Goal: Check status

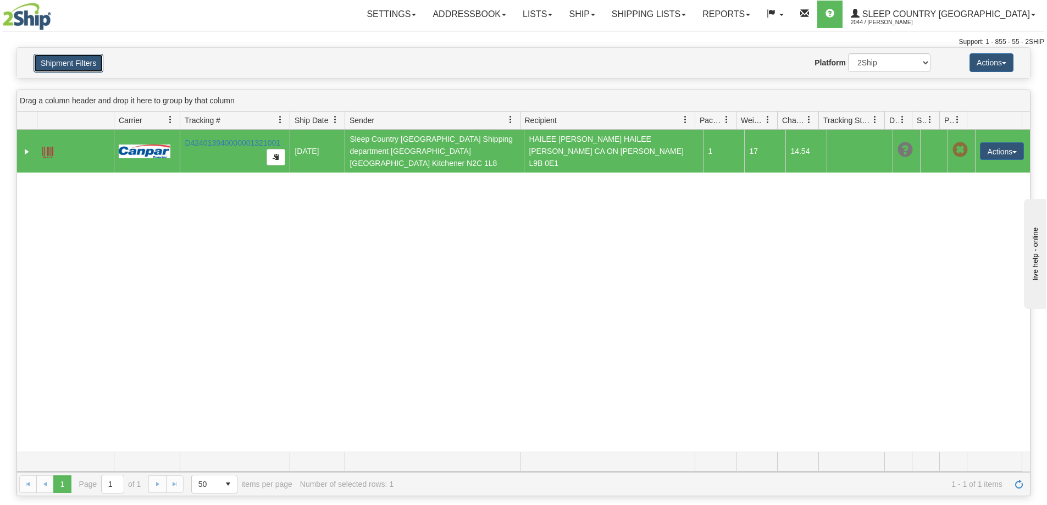
click at [81, 63] on button "Shipment Filters" at bounding box center [69, 63] width 70 height 19
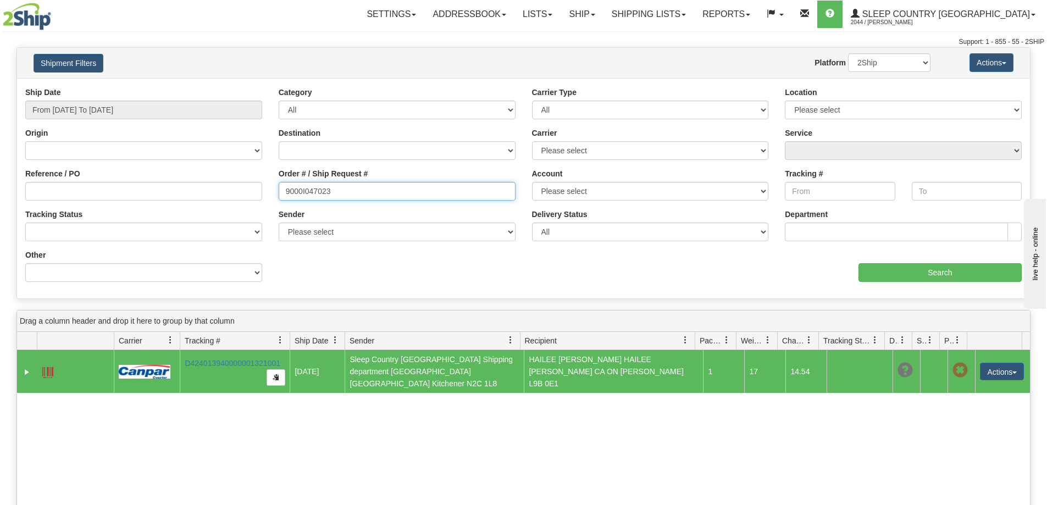
click at [367, 194] on input "9000I047023" at bounding box center [397, 191] width 237 height 19
paste input "8165"
type input "9000I048165"
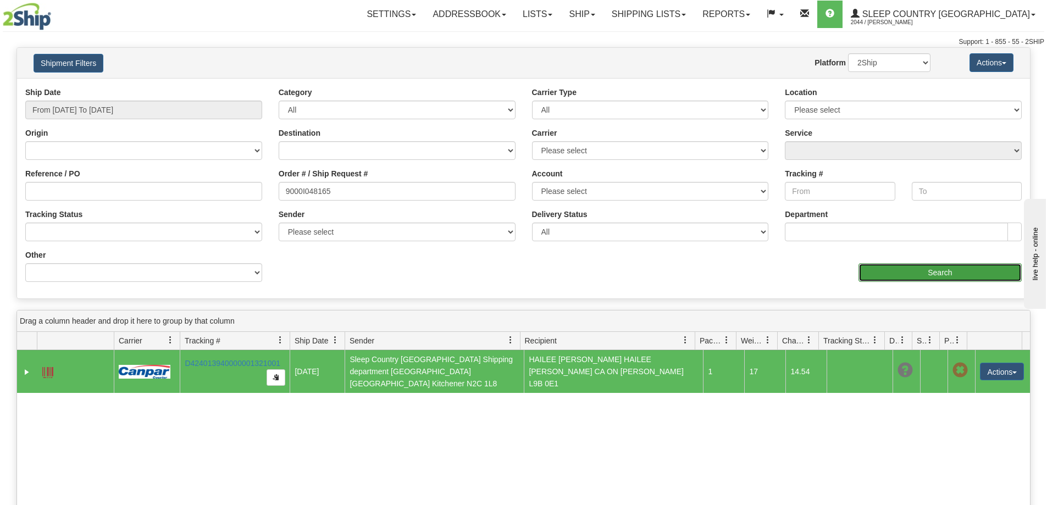
click at [936, 273] on input "Search" at bounding box center [939, 272] width 163 height 19
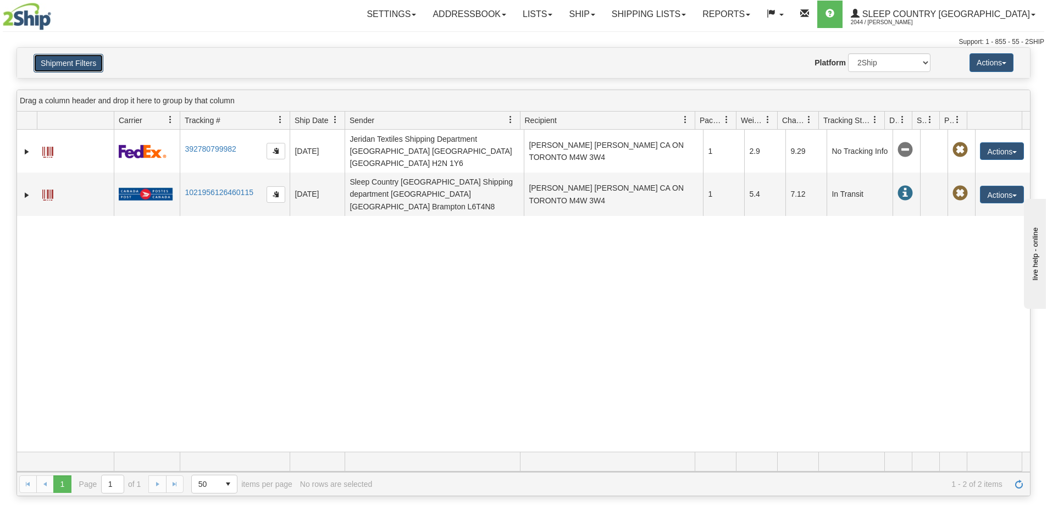
click at [83, 63] on button "Shipment Filters" at bounding box center [69, 63] width 70 height 19
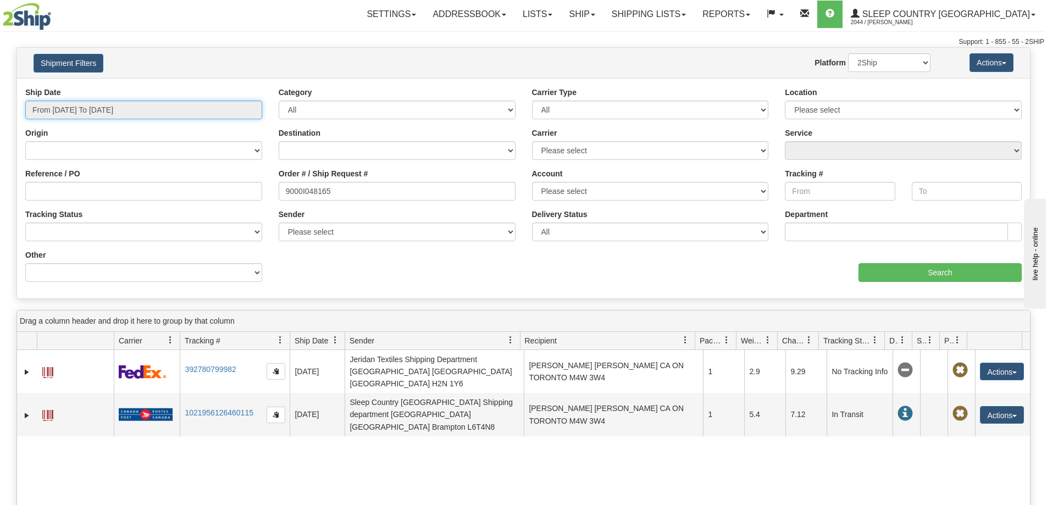
click at [160, 109] on input "From [DATE] To [DATE]" at bounding box center [143, 110] width 237 height 19
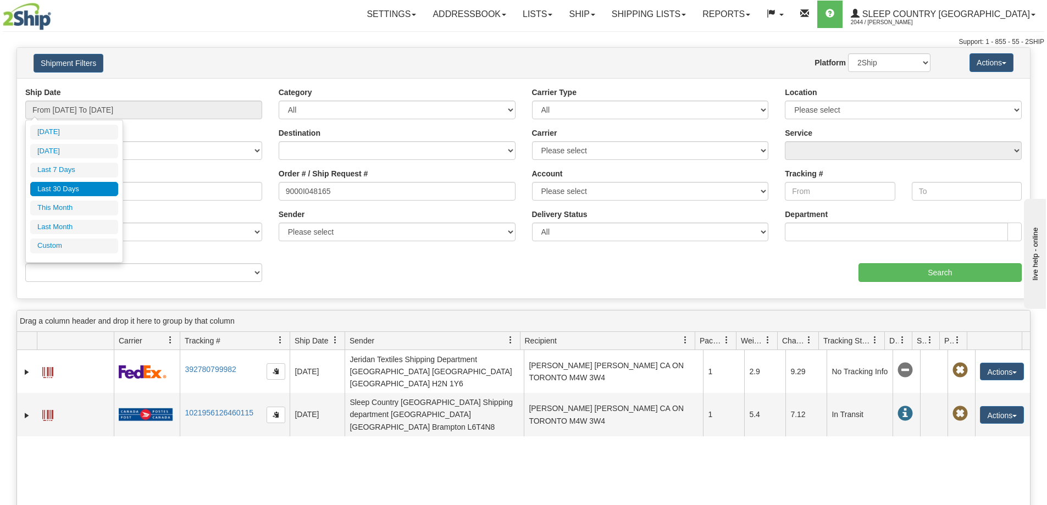
click at [300, 38] on div "Support: 1 - 855 - 55 - 2SHIP" at bounding box center [523, 41] width 1041 height 9
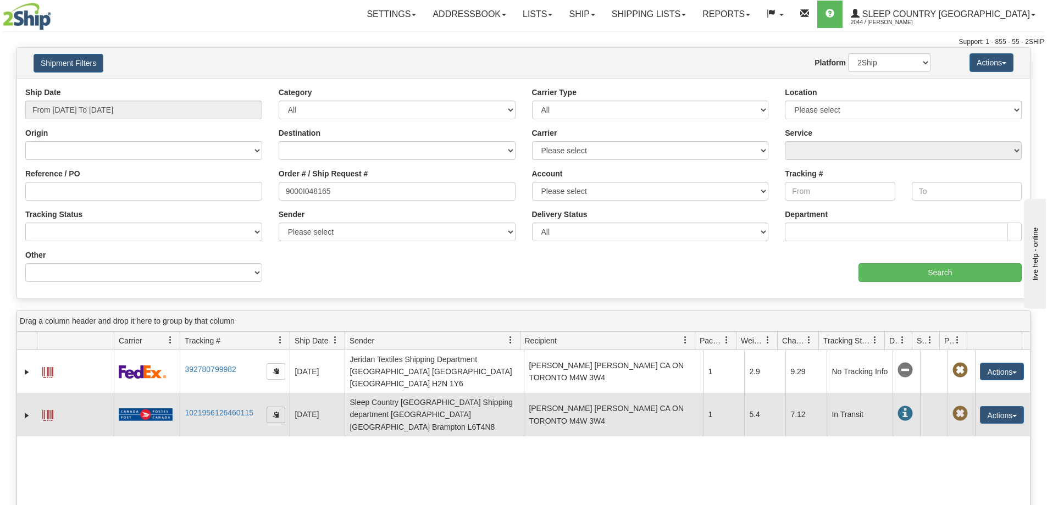
click at [272, 411] on span "button" at bounding box center [275, 414] width 7 height 7
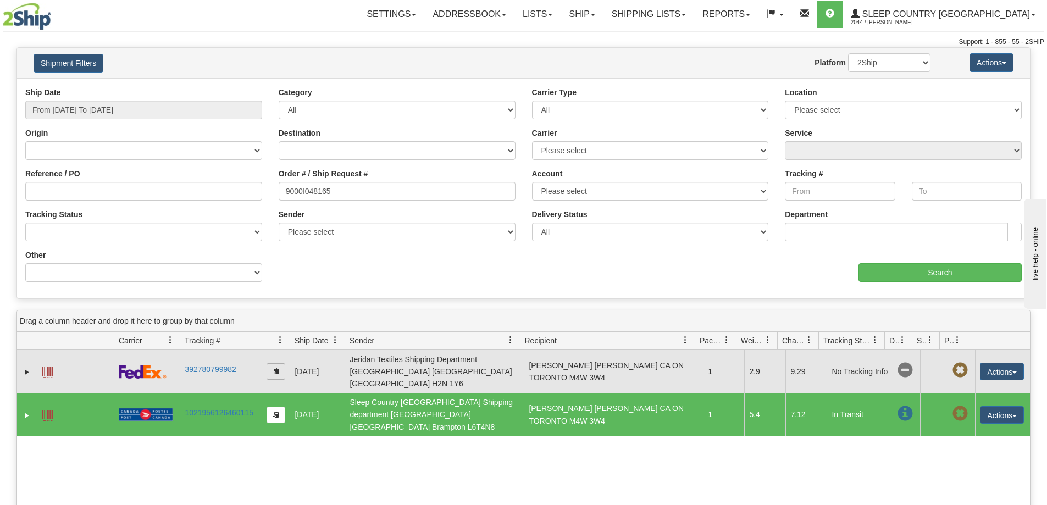
click at [273, 368] on span "button" at bounding box center [275, 371] width 7 height 7
